Goal: Information Seeking & Learning: Learn about a topic

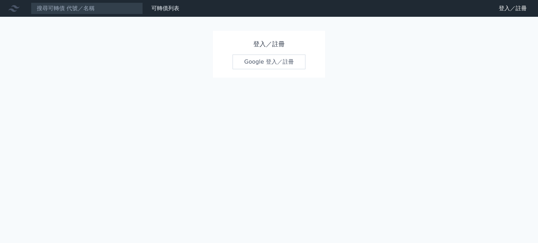
drag, startPoint x: 164, startPoint y: 92, endPoint x: 189, endPoint y: 7, distance: 88.5
click at [166, 87] on div "可轉債列表 財務數據 可轉債列表 財務數據 登入／註冊 登入／註冊 登入／註冊 Google 登入／註冊" at bounding box center [269, 121] width 538 height 243
click at [165, 11] on link "可轉債列表" at bounding box center [165, 8] width 28 height 7
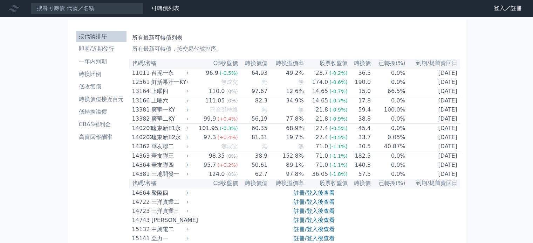
drag, startPoint x: 71, startPoint y: 179, endPoint x: 95, endPoint y: 146, distance: 40.4
click at [171, 13] on div "可轉債列表 財務數據" at bounding box center [91, 8] width 182 height 12
click at [173, 8] on link "可轉債列表" at bounding box center [165, 8] width 28 height 7
click at [83, 49] on li "即將/近期發行" at bounding box center [101, 49] width 50 height 8
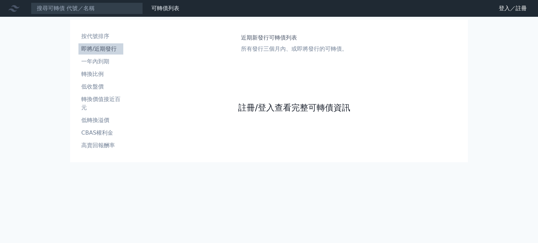
click at [252, 111] on link "註冊/登入查看完整可轉債資訊" at bounding box center [294, 107] width 112 height 11
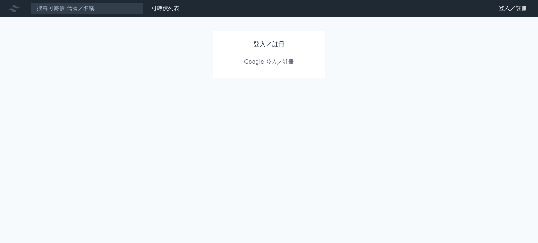
click at [272, 46] on h1 "登入／註冊" at bounding box center [268, 44] width 73 height 10
click at [262, 60] on link "Google 登入／註冊" at bounding box center [268, 62] width 73 height 15
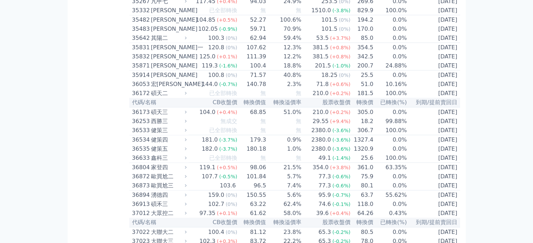
scroll to position [1540, 0]
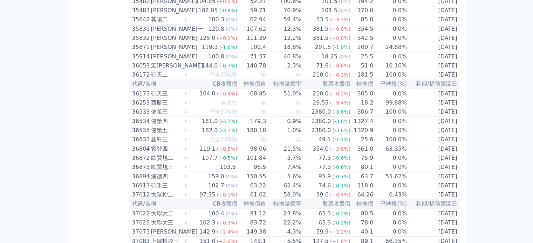
drag, startPoint x: 111, startPoint y: 36, endPoint x: 469, endPoint y: 37, distance: 358.9
drag, startPoint x: 129, startPoint y: 40, endPoint x: 447, endPoint y: 40, distance: 318.2
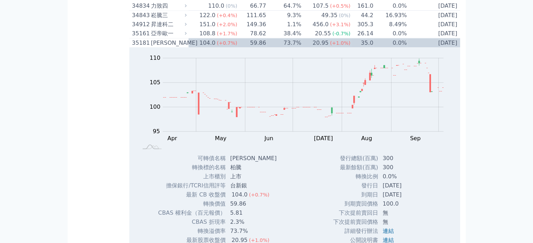
scroll to position [1435, 0]
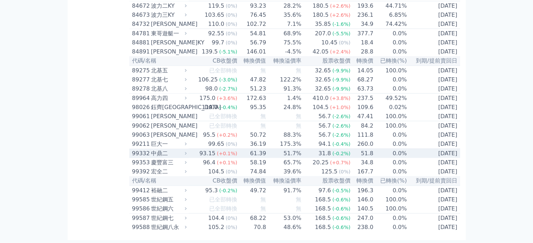
scroll to position [4365, 0]
